Goal: Task Accomplishment & Management: Complete application form

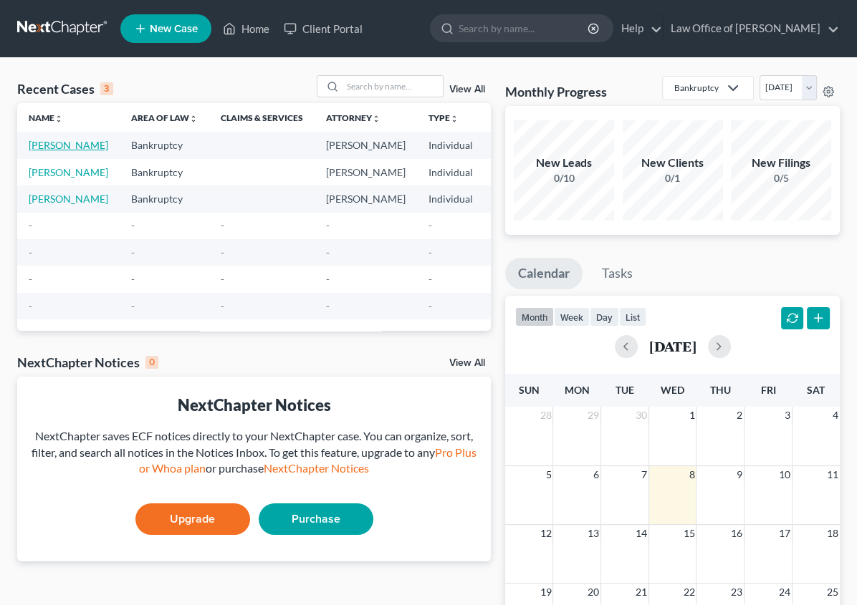
click at [44, 146] on link "[PERSON_NAME]" at bounding box center [69, 145] width 80 height 12
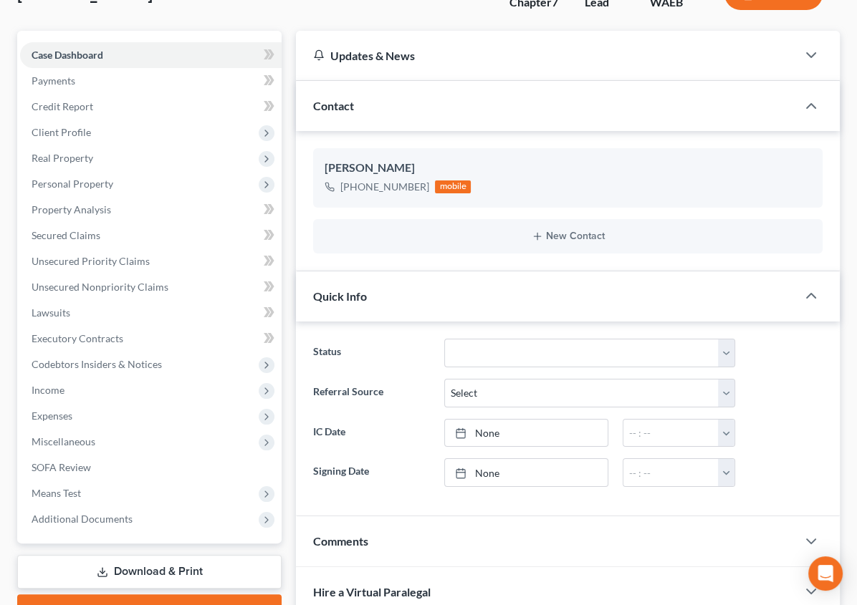
scroll to position [57, 0]
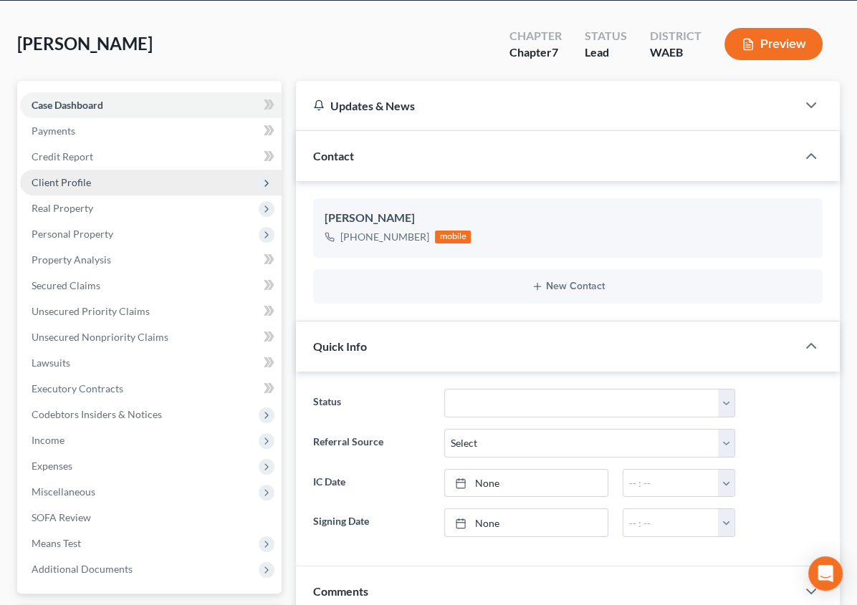
click at [64, 182] on span "Client Profile" at bounding box center [61, 182] width 59 height 12
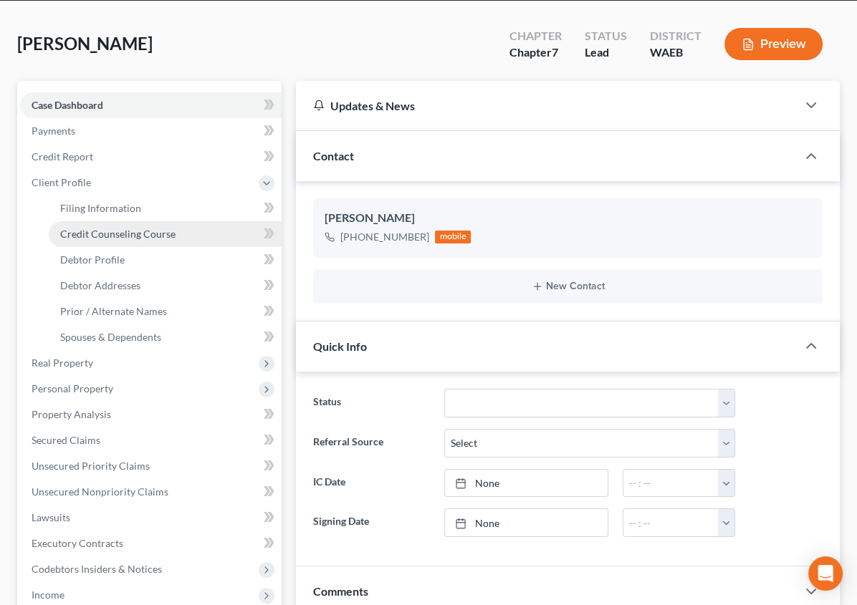
click at [77, 231] on span "Credit Counseling Course" at bounding box center [117, 234] width 115 height 12
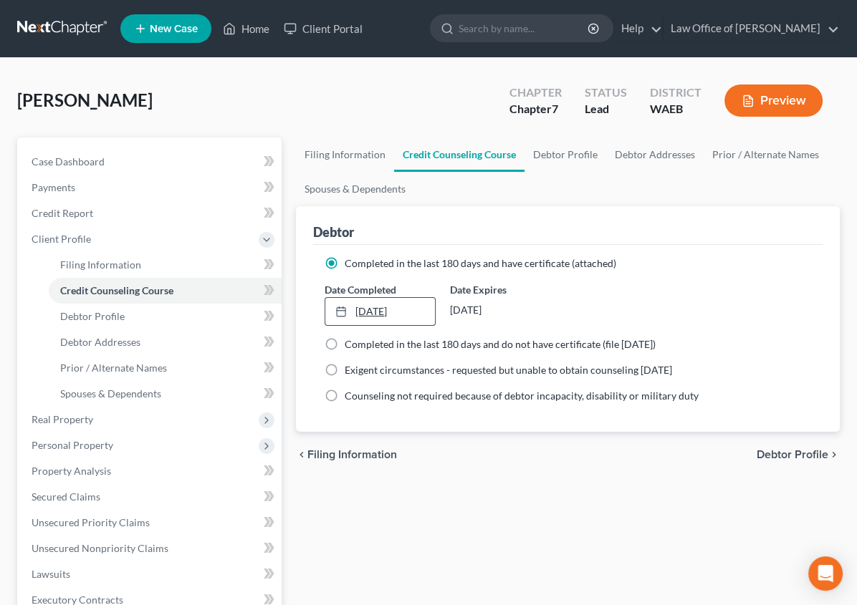
click at [325, 304] on link "[DATE]" at bounding box center [380, 311] width 110 height 27
click at [785, 451] on span "Debtor Profile" at bounding box center [792, 454] width 72 height 11
select select "0"
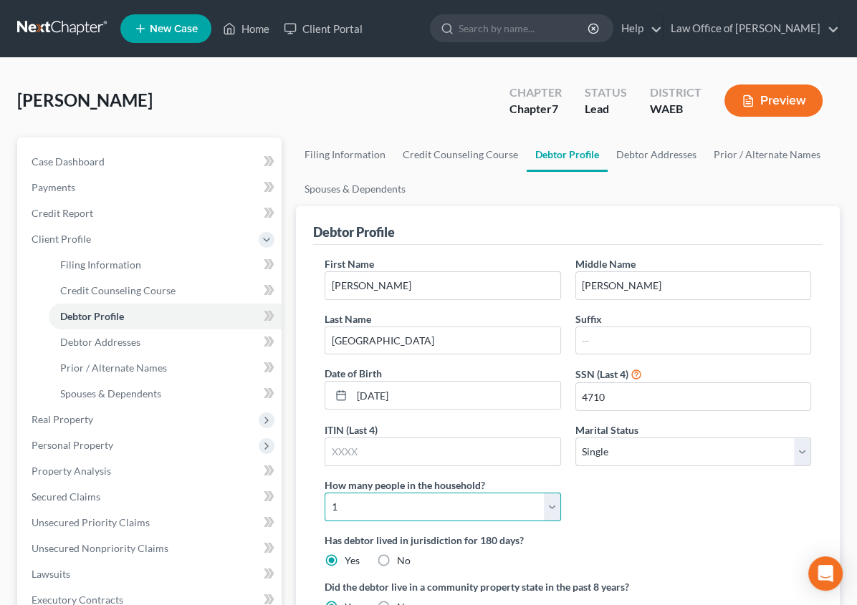
click at [560, 493] on select "Select 1 2 3 4 5 6 7 8 9 10 11 12 13 14 15 16 17 18 19 20" at bounding box center [442, 507] width 236 height 29
select select "2"
click at [560, 493] on select "Select 1 2 3 4 5 6 7 8 9 10 11 12 13 14 15 16 17 18 19 20" at bounding box center [442, 507] width 236 height 29
click at [640, 533] on label "Has debtor lived in jurisdiction for 180 days?" at bounding box center [567, 540] width 486 height 15
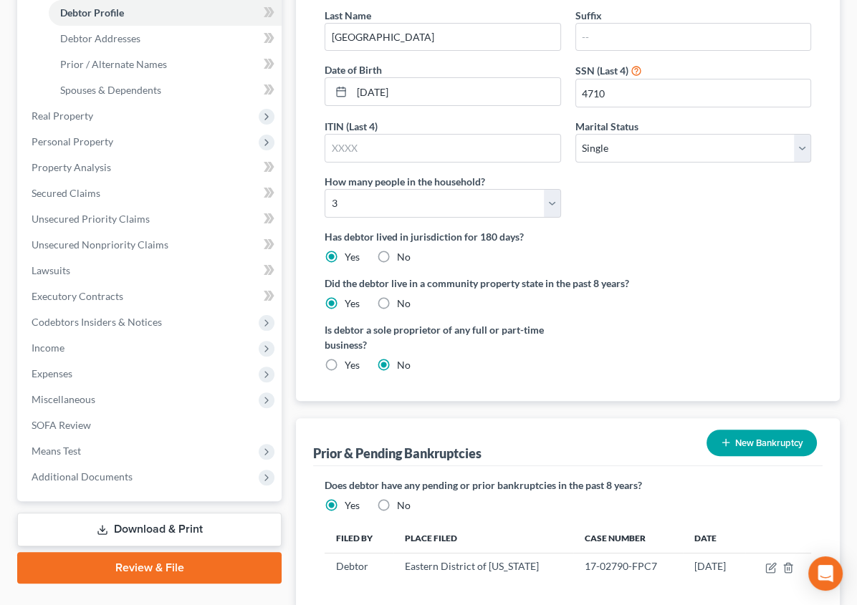
scroll to position [307, 0]
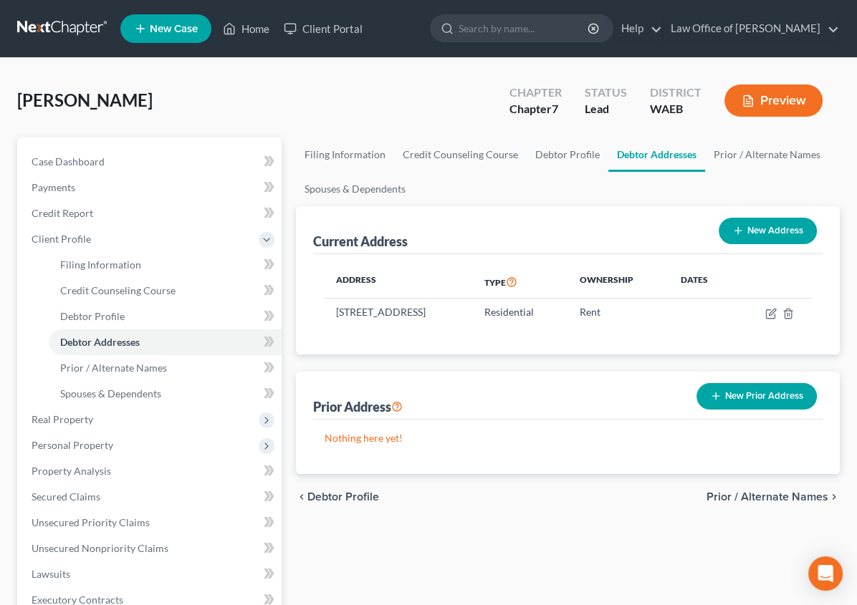
click at [787, 498] on span "Prior / Alternate Names" at bounding box center [767, 496] width 122 height 11
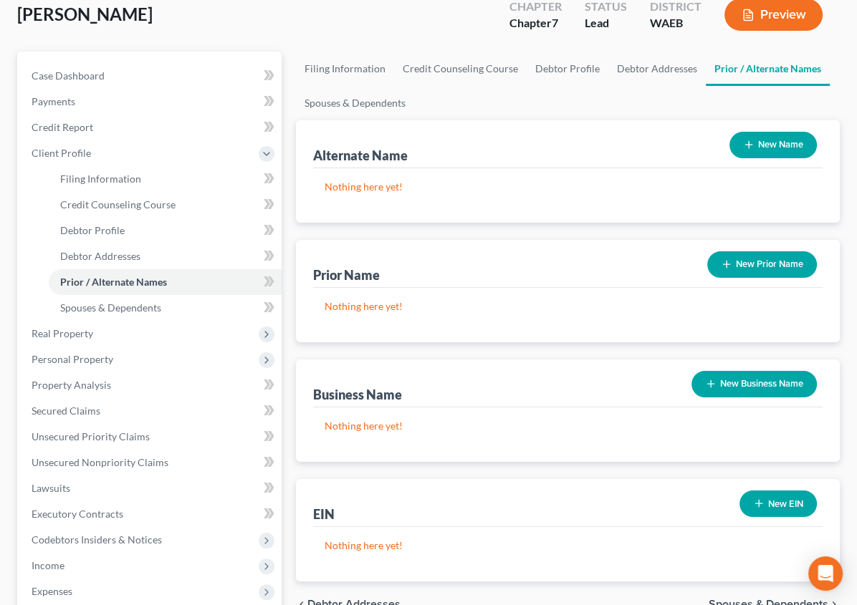
scroll to position [92, 0]
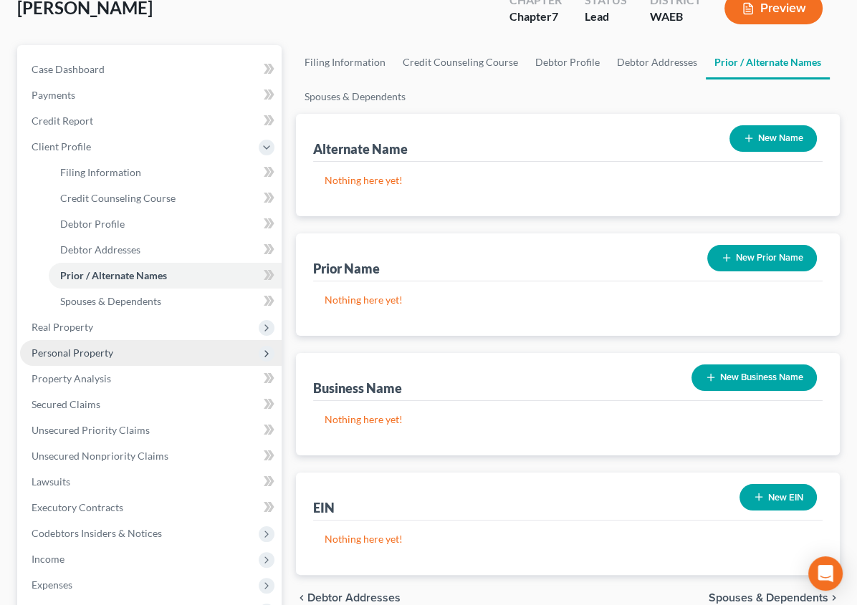
click at [62, 350] on span "Personal Property" at bounding box center [73, 353] width 82 height 12
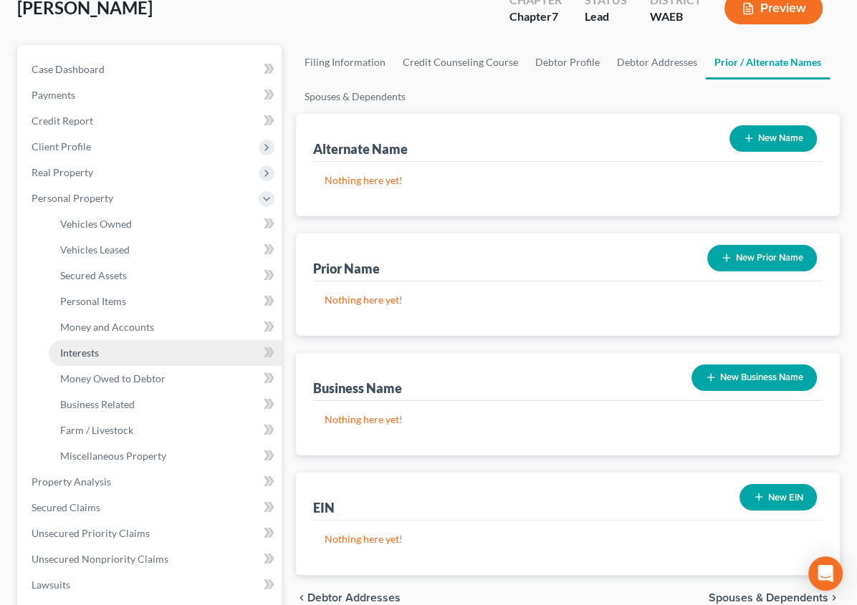
click at [62, 350] on span "Interests" at bounding box center [79, 353] width 39 height 12
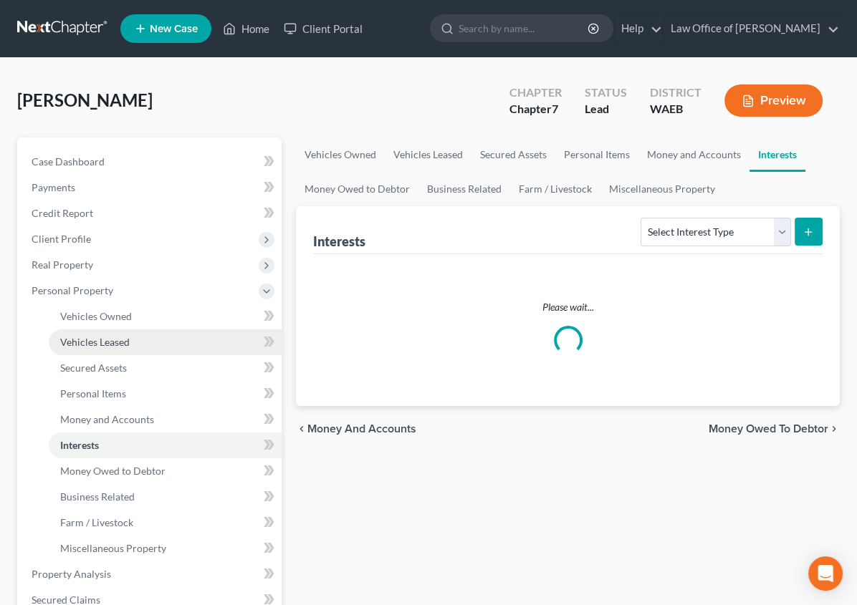
click at [72, 347] on link "Vehicles Leased" at bounding box center [165, 343] width 233 height 26
